Goal: Information Seeking & Learning: Learn about a topic

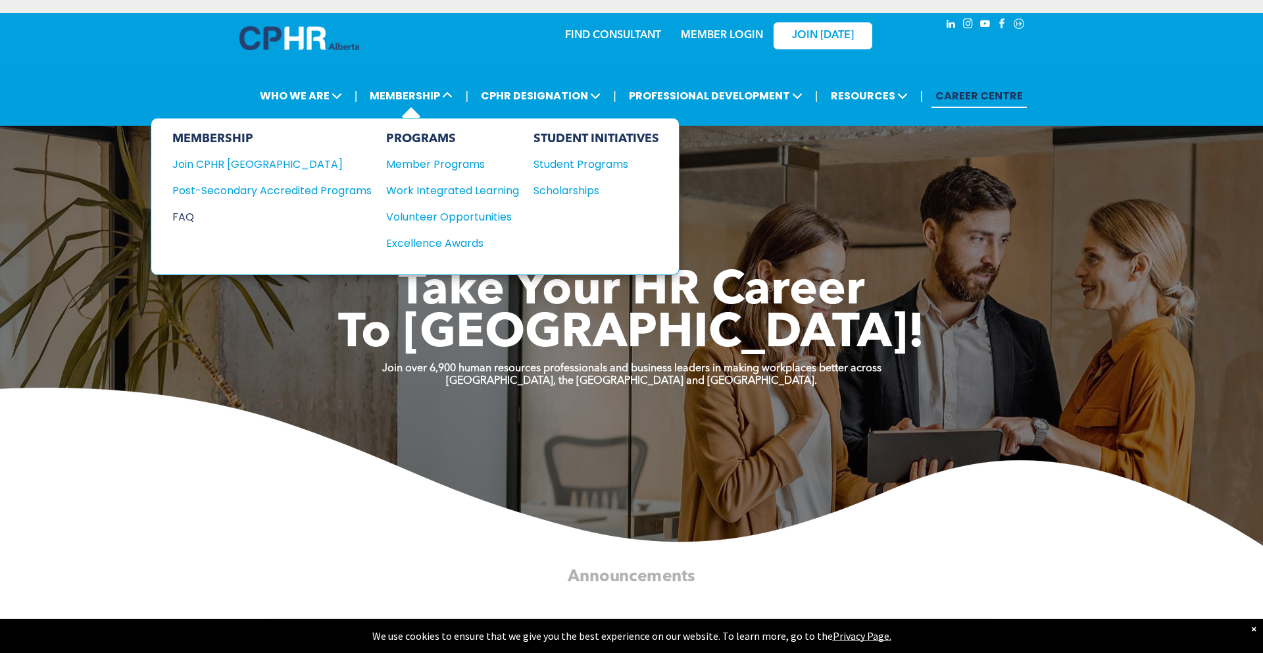
click at [195, 224] on div "FAQ" at bounding box center [262, 217] width 180 height 16
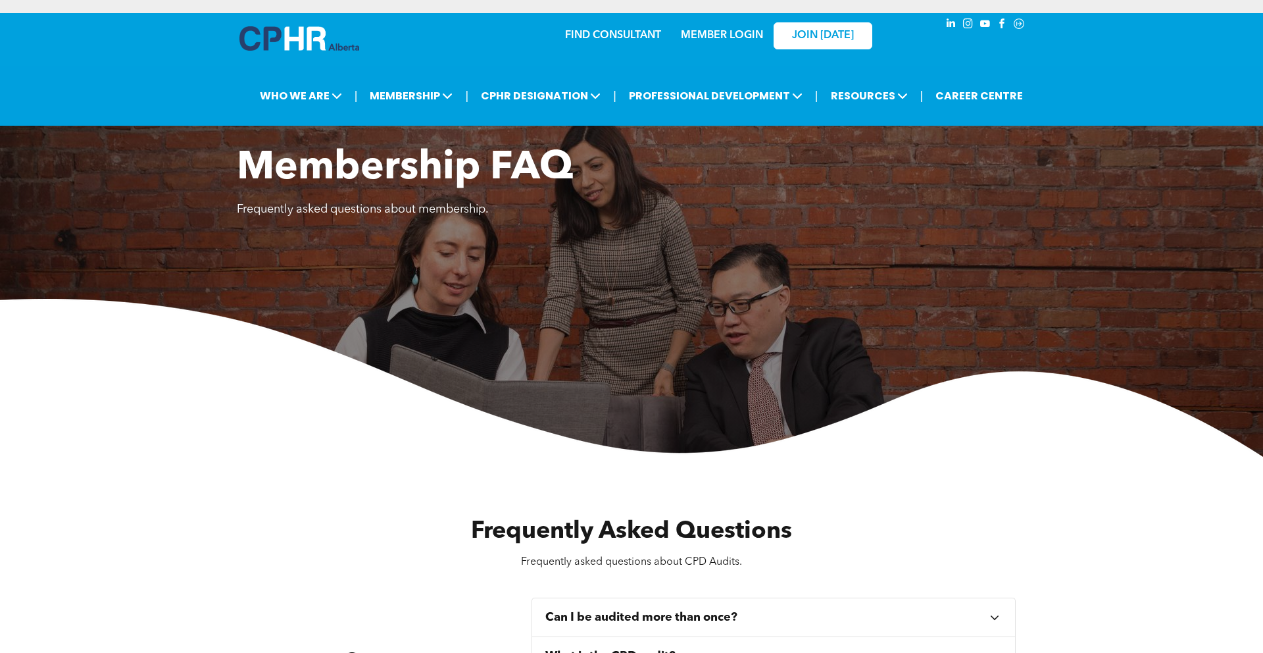
click at [310, 39] on img at bounding box center [299, 38] width 120 height 24
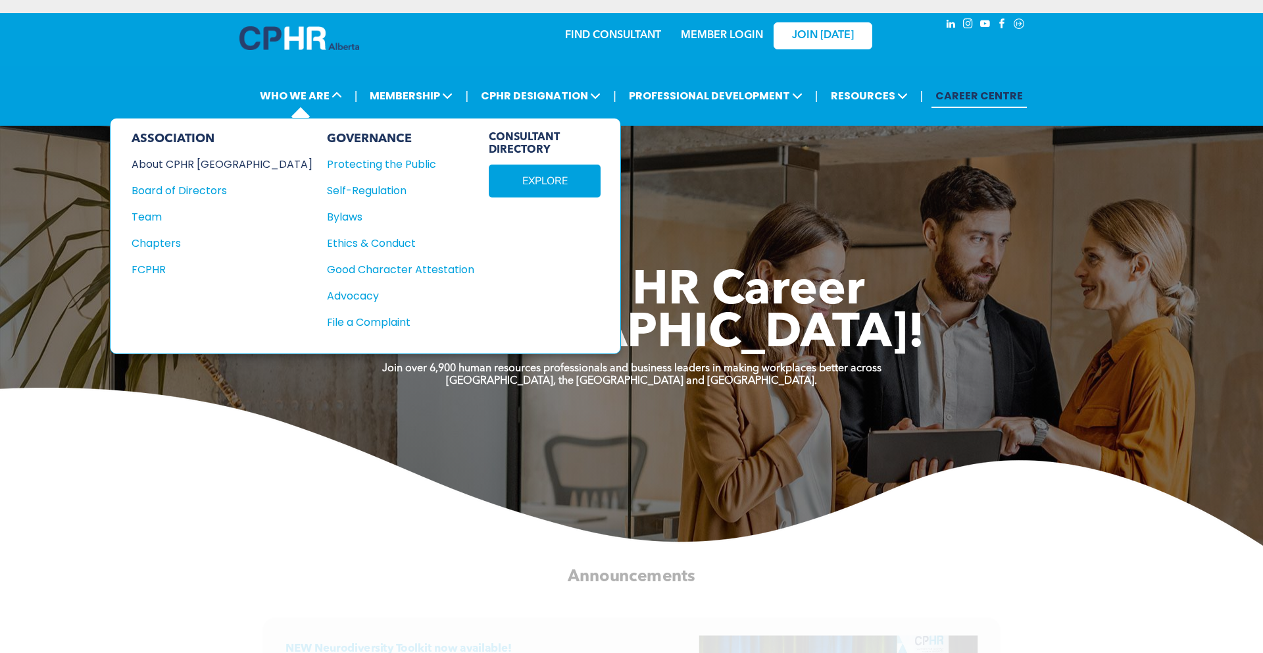
click at [197, 162] on div "About CPHR Alberta" at bounding box center [213, 164] width 163 height 16
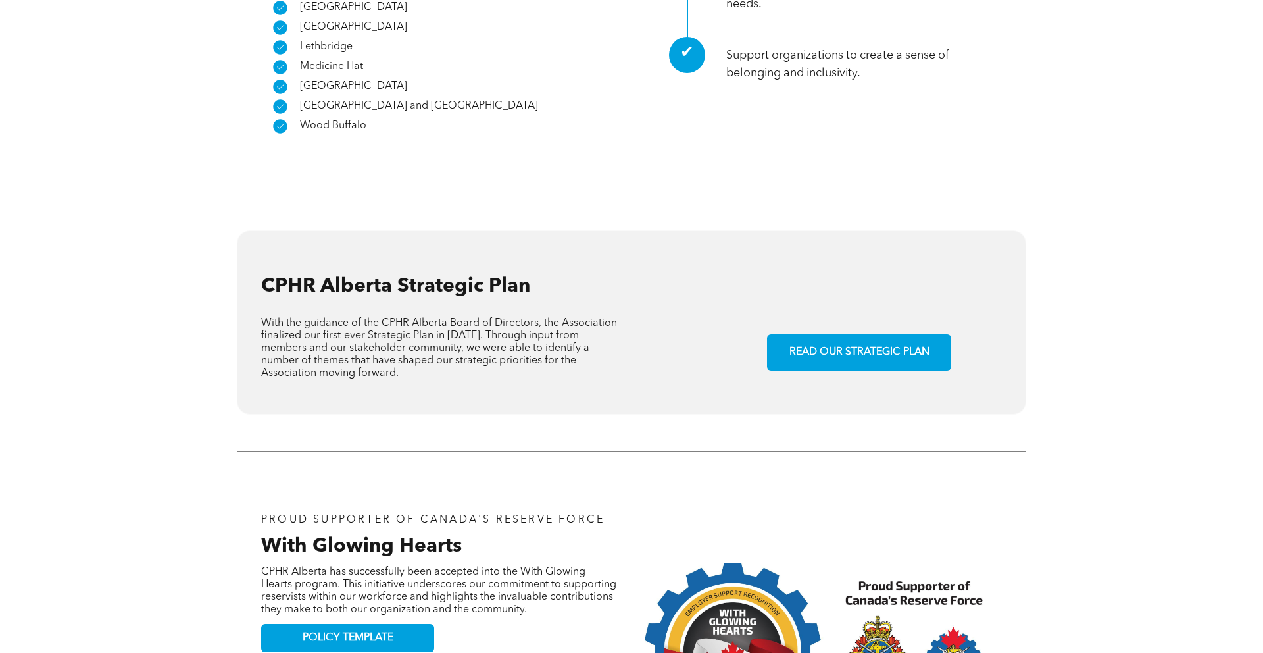
scroll to position [974, 0]
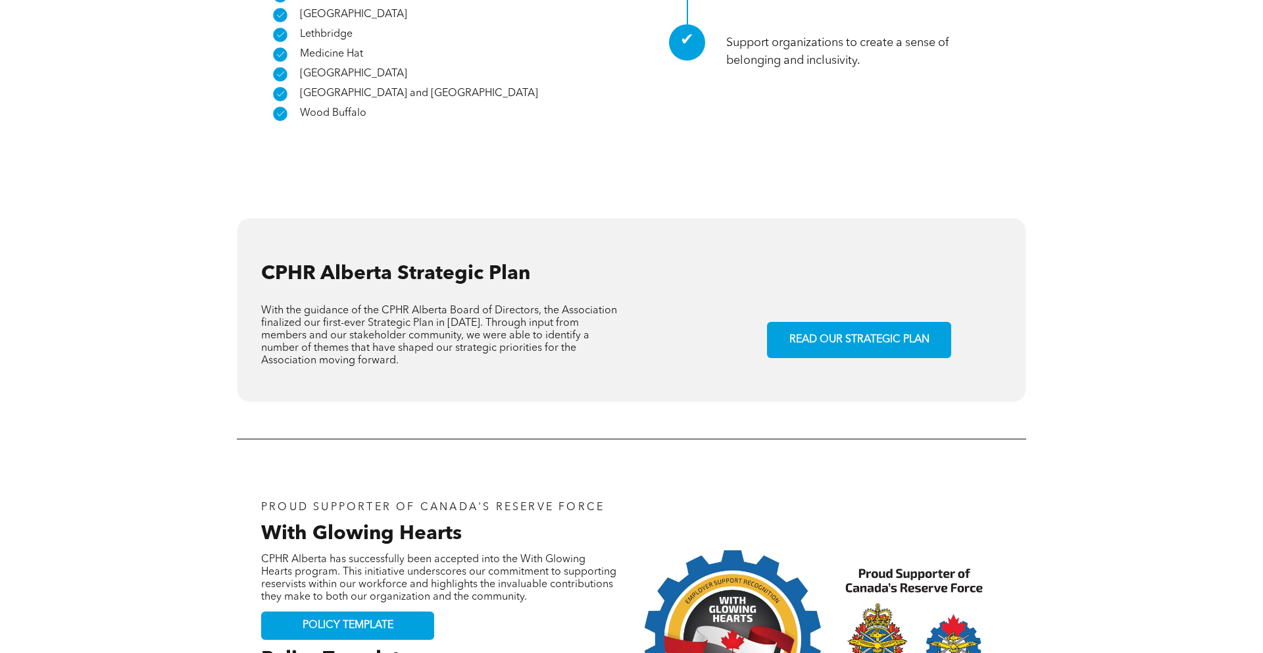
click at [839, 303] on div "READ OUR STRATEGIC PLAN" at bounding box center [853, 310] width 298 height 157
click at [848, 322] on link "READ OUR STRATEGIC PLAN" at bounding box center [859, 340] width 184 height 36
